Goal: Information Seeking & Learning: Learn about a topic

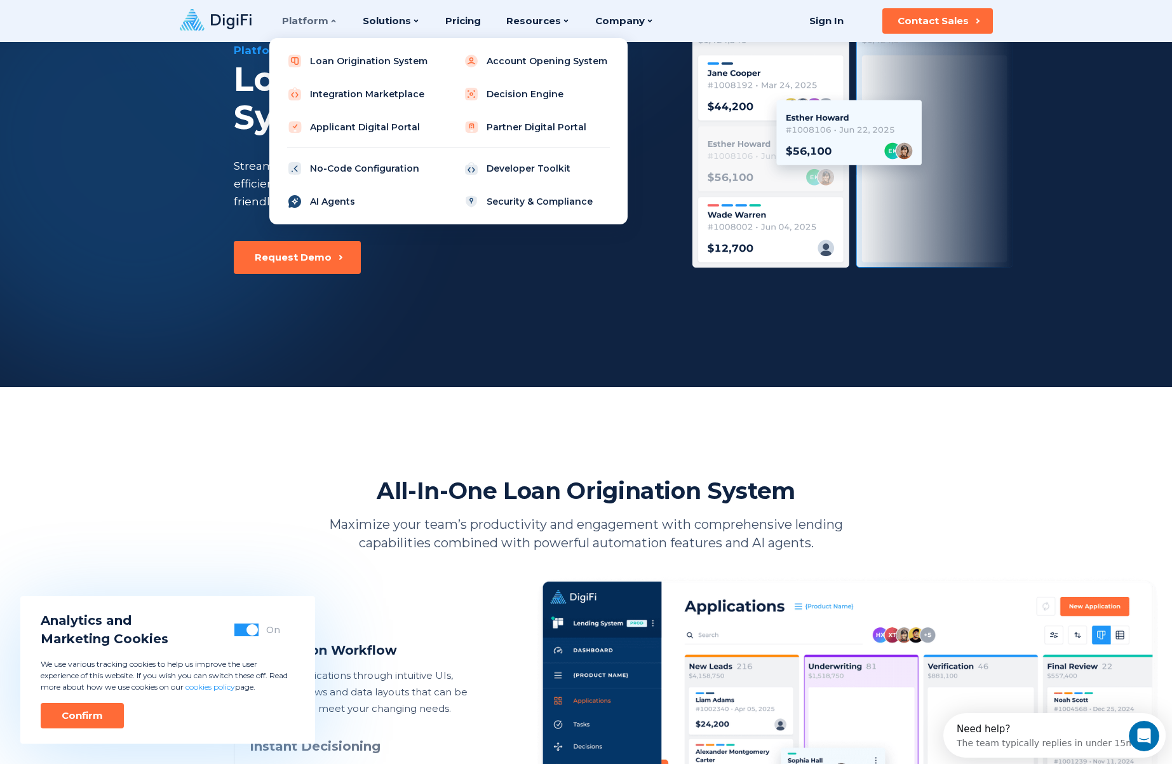
drag, startPoint x: 339, startPoint y: 203, endPoint x: 333, endPoint y: 206, distance: 6.8
click at [339, 203] on link "AI Agents" at bounding box center [360, 201] width 161 height 25
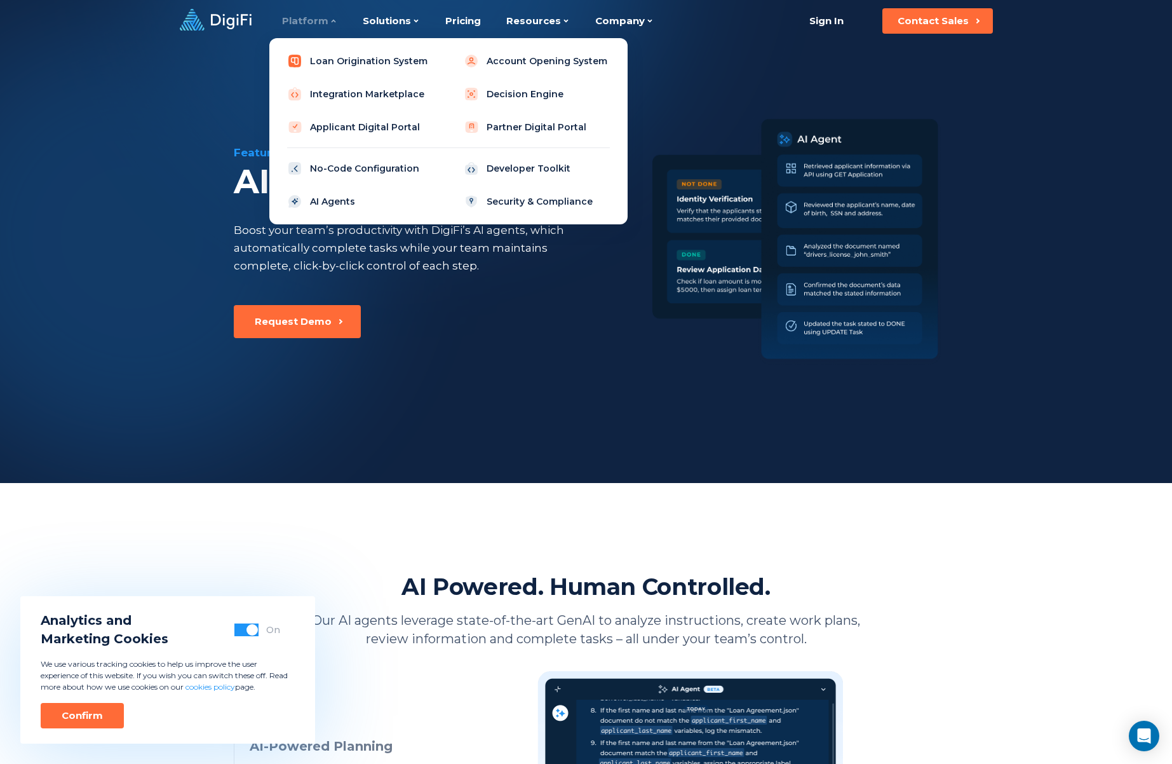
click at [334, 58] on link "Loan Origination System" at bounding box center [360, 60] width 161 height 25
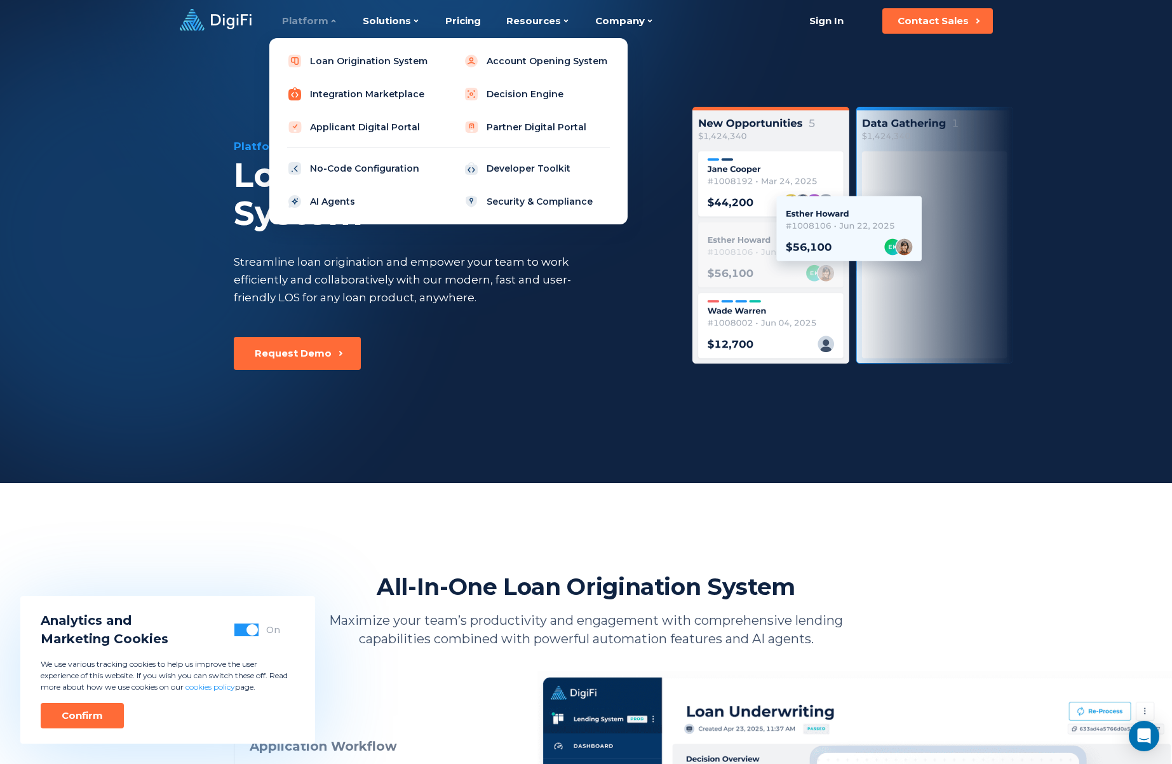
click at [340, 95] on link "Integration Marketplace" at bounding box center [360, 93] width 161 height 25
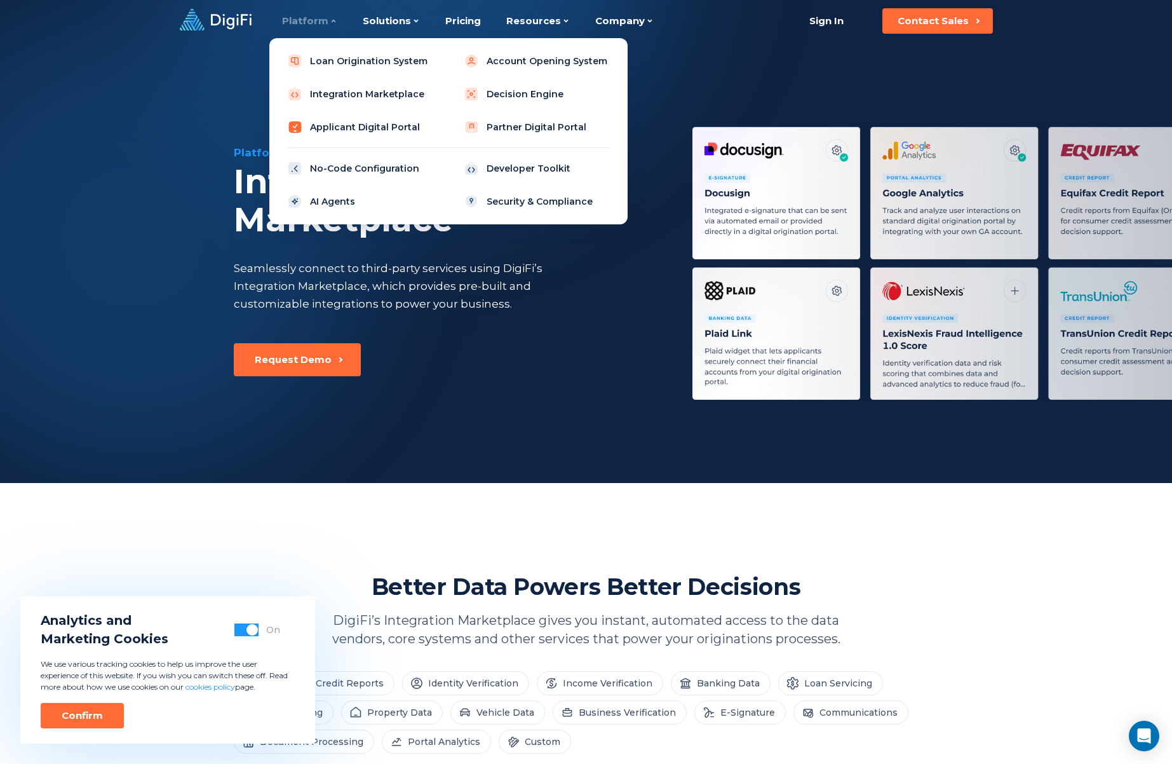
click at [346, 126] on link "Applicant Digital Portal" at bounding box center [360, 126] width 161 height 25
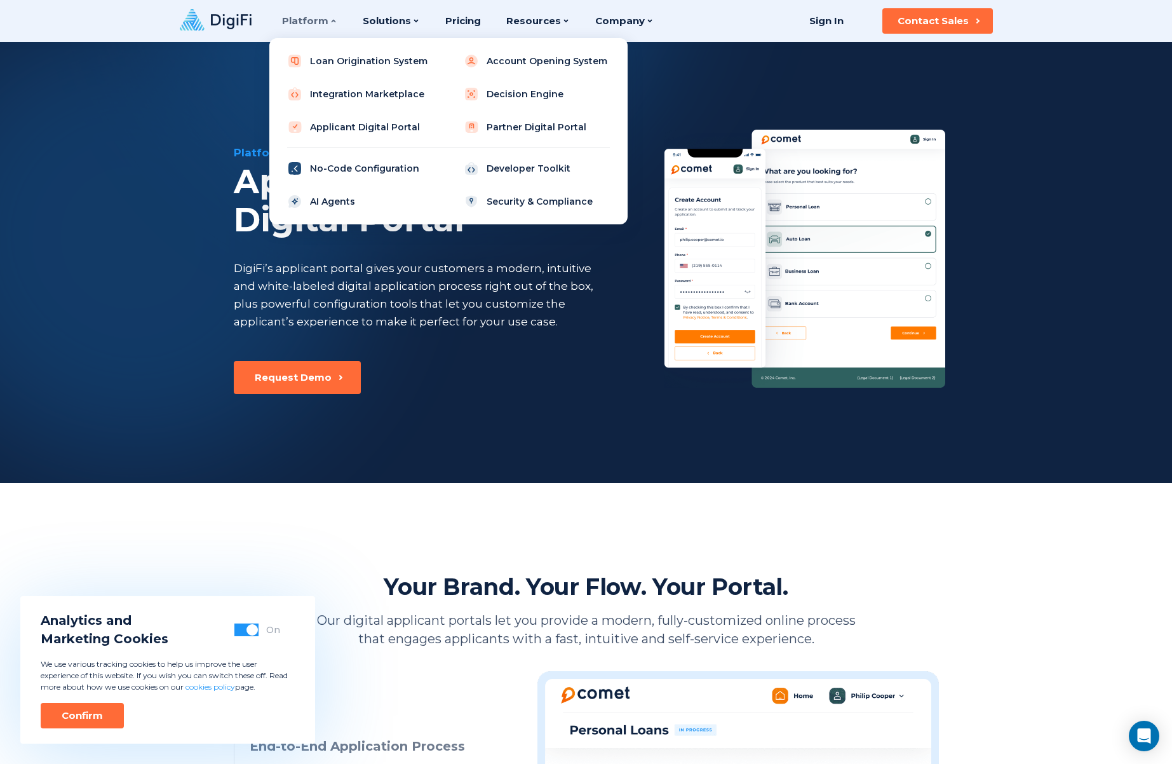
scroll to position [1, 0]
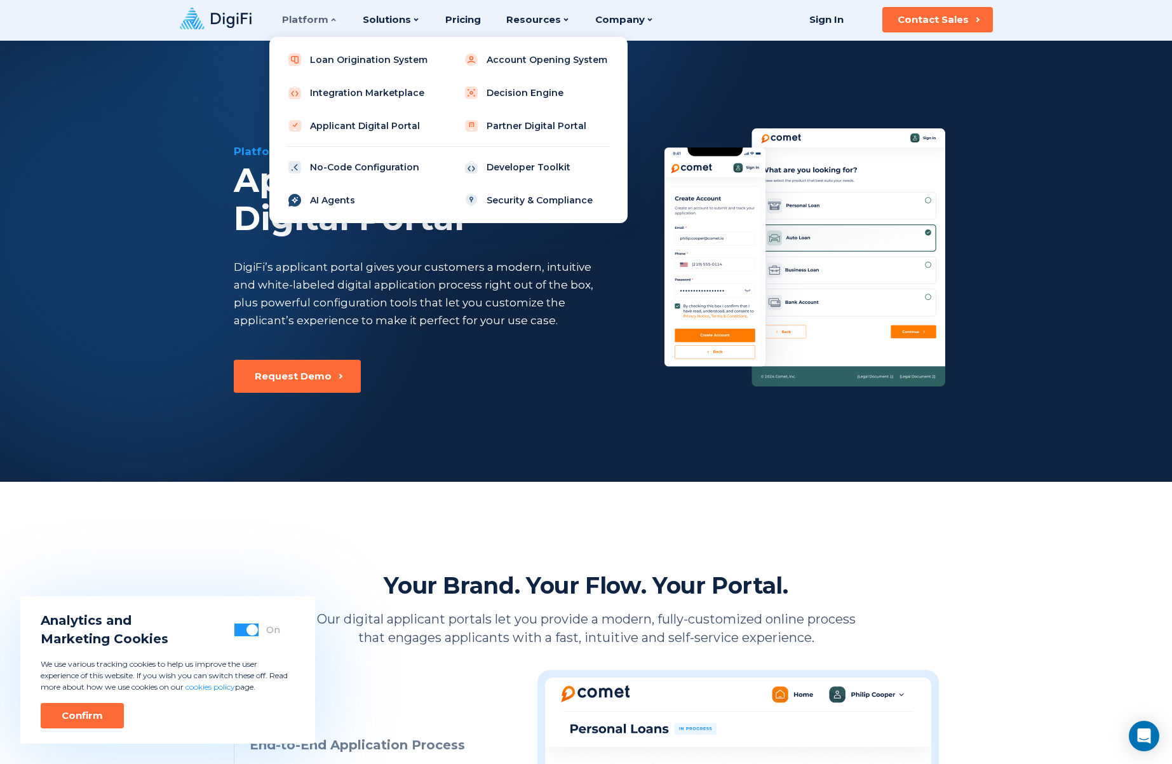
click at [316, 200] on link "AI Agents" at bounding box center [360, 199] width 161 height 25
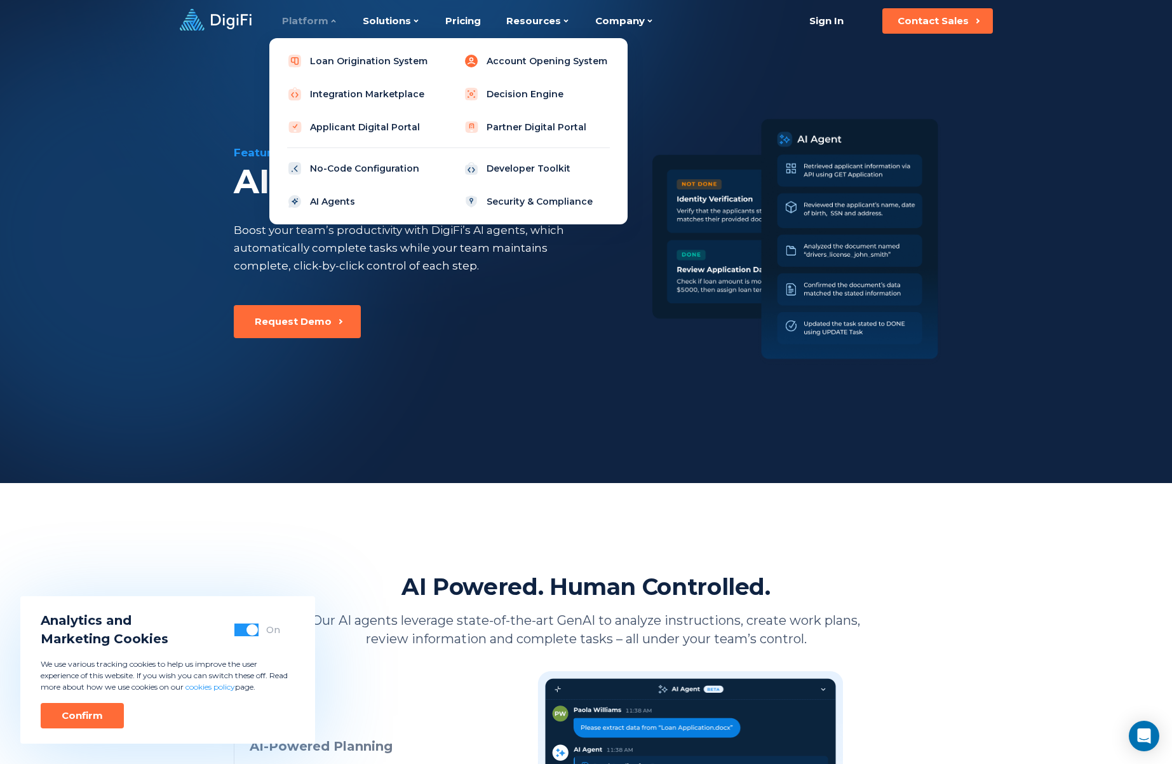
click at [520, 62] on link "Account Opening System" at bounding box center [536, 60] width 161 height 25
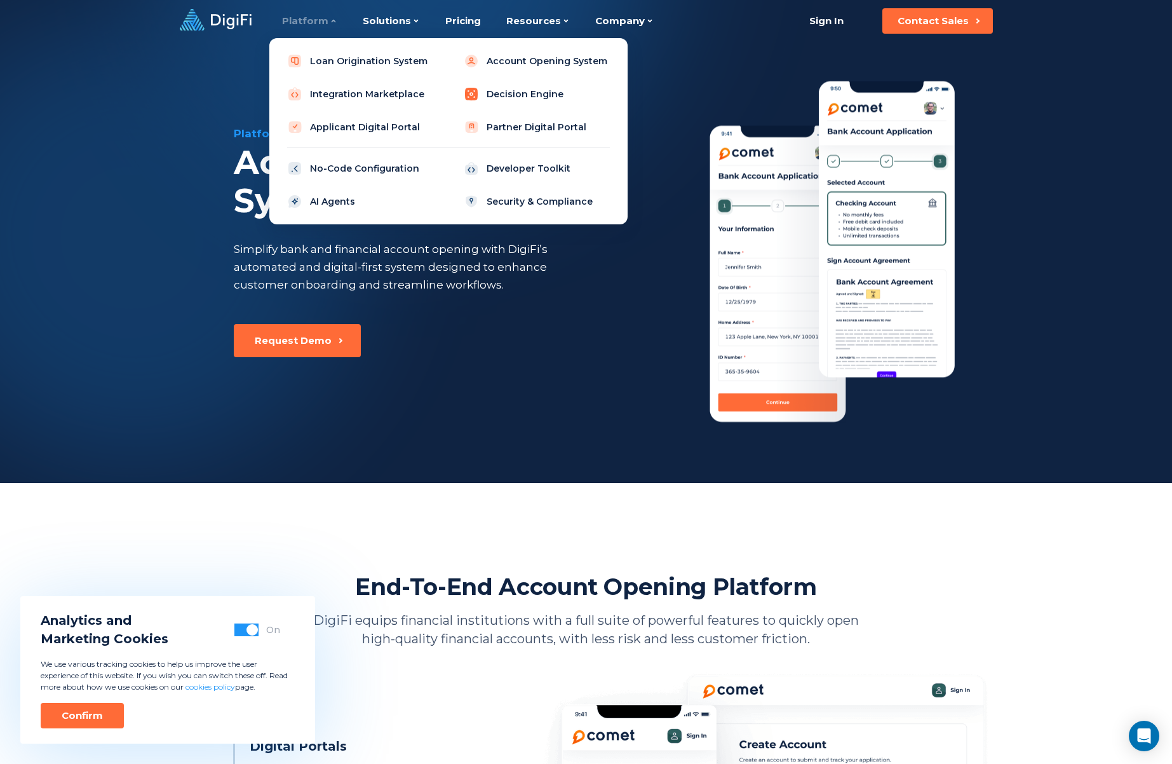
click at [510, 93] on link "Decision Engine" at bounding box center [536, 93] width 161 height 25
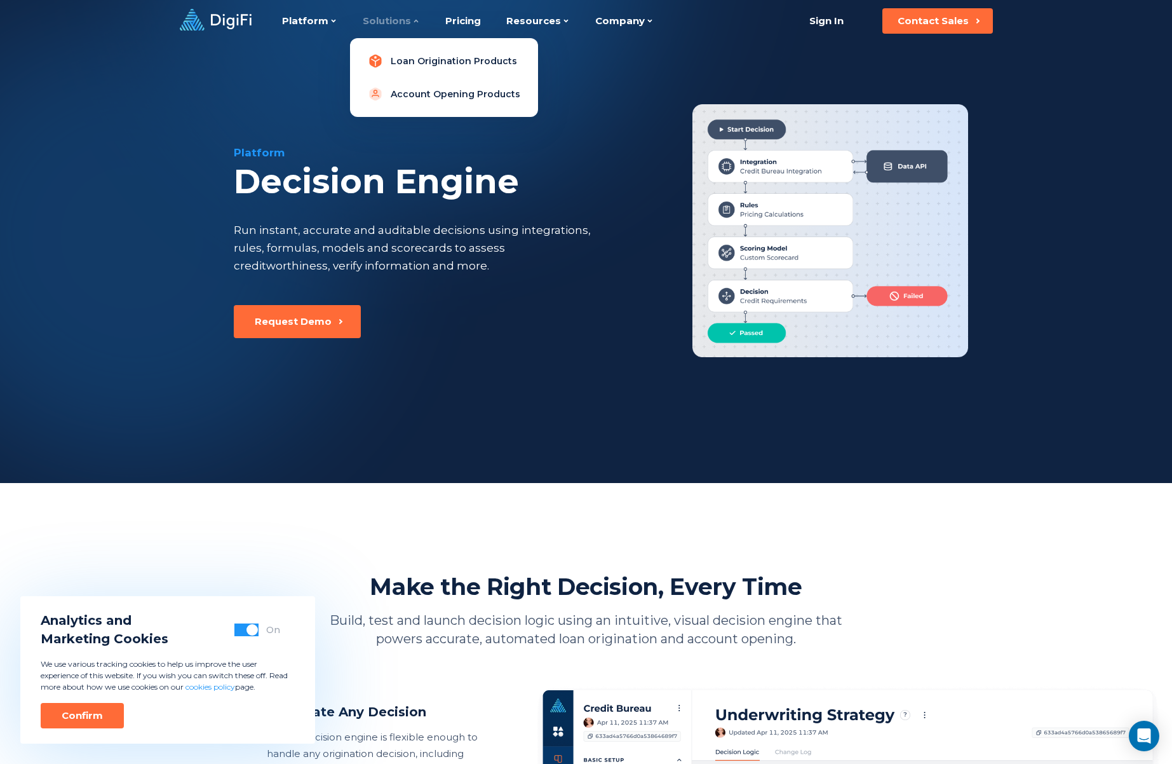
click at [427, 61] on link "Loan Origination Products" at bounding box center [444, 60] width 168 height 25
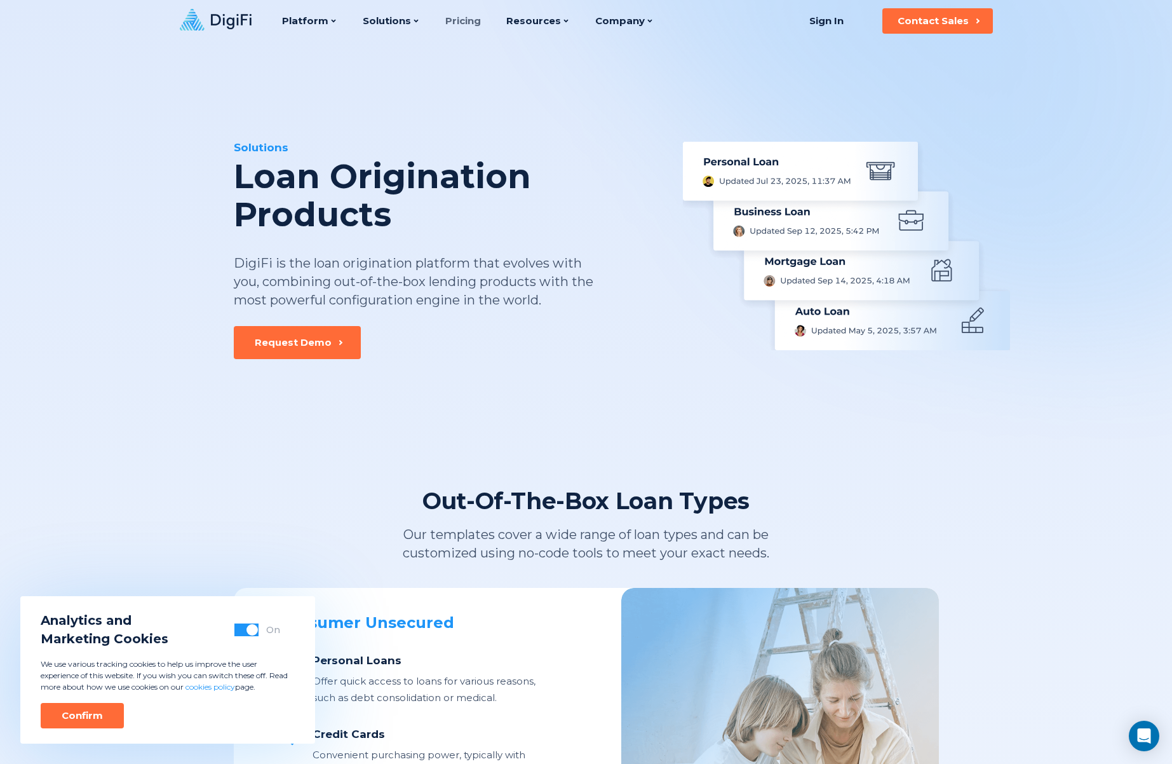
click at [452, 20] on link "Pricing" at bounding box center [463, 21] width 36 height 42
